Goal: Information Seeking & Learning: Check status

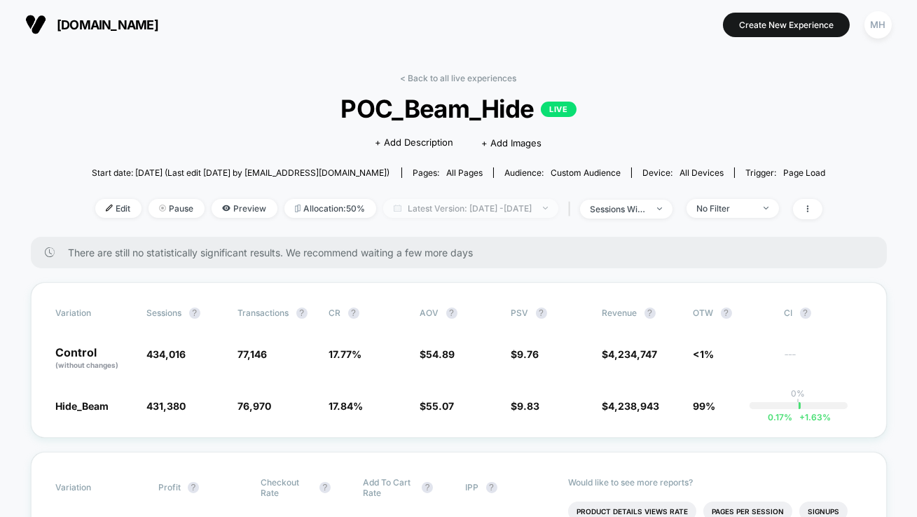
click at [402, 214] on span "Latest Version: [DATE] - [DATE]" at bounding box center [470, 208] width 175 height 19
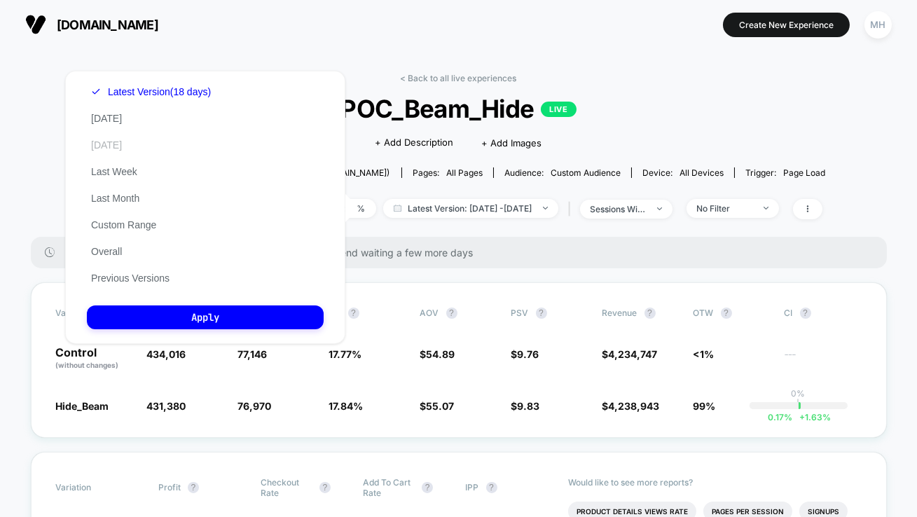
click at [101, 139] on button "[DATE]" at bounding box center [106, 145] width 39 height 13
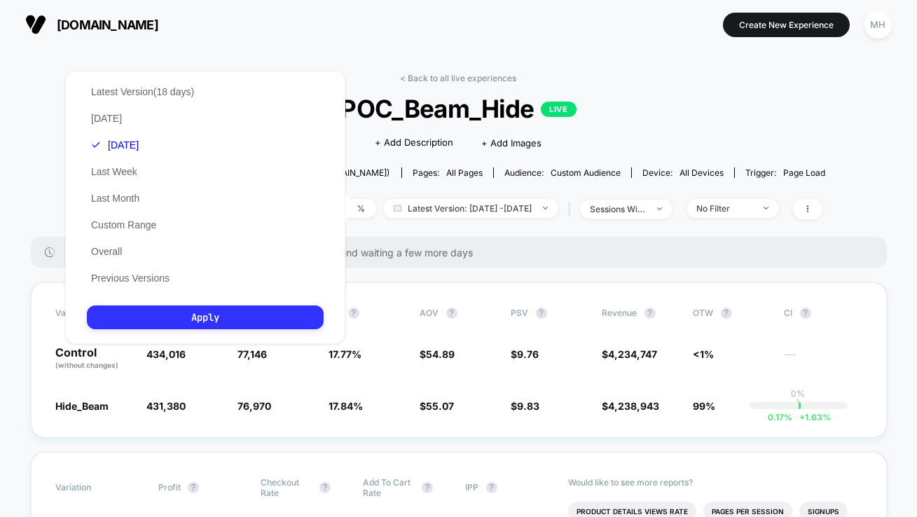
click at [190, 322] on button "Apply" at bounding box center [205, 317] width 237 height 24
